Goal: Task Accomplishment & Management: Manage account settings

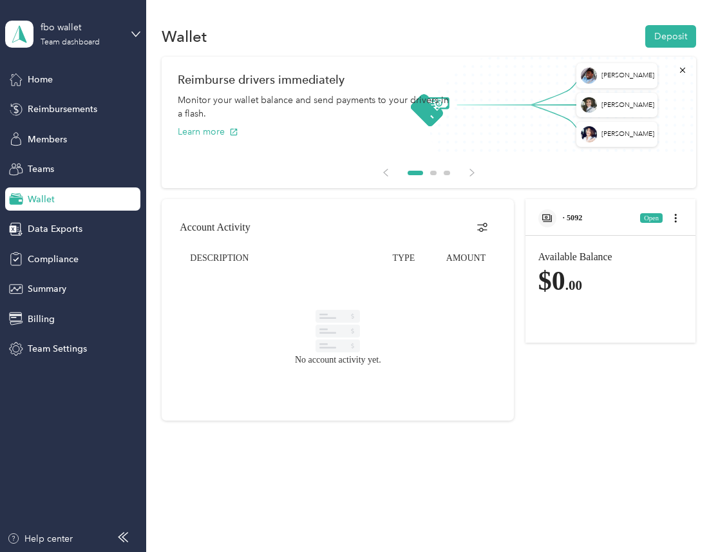
click at [125, 34] on div "fbo wallet Team dashboard" at bounding box center [72, 34] width 135 height 45
click at [90, 169] on div "Log out" at bounding box center [141, 164] width 253 height 23
